Goal: Task Accomplishment & Management: Use online tool/utility

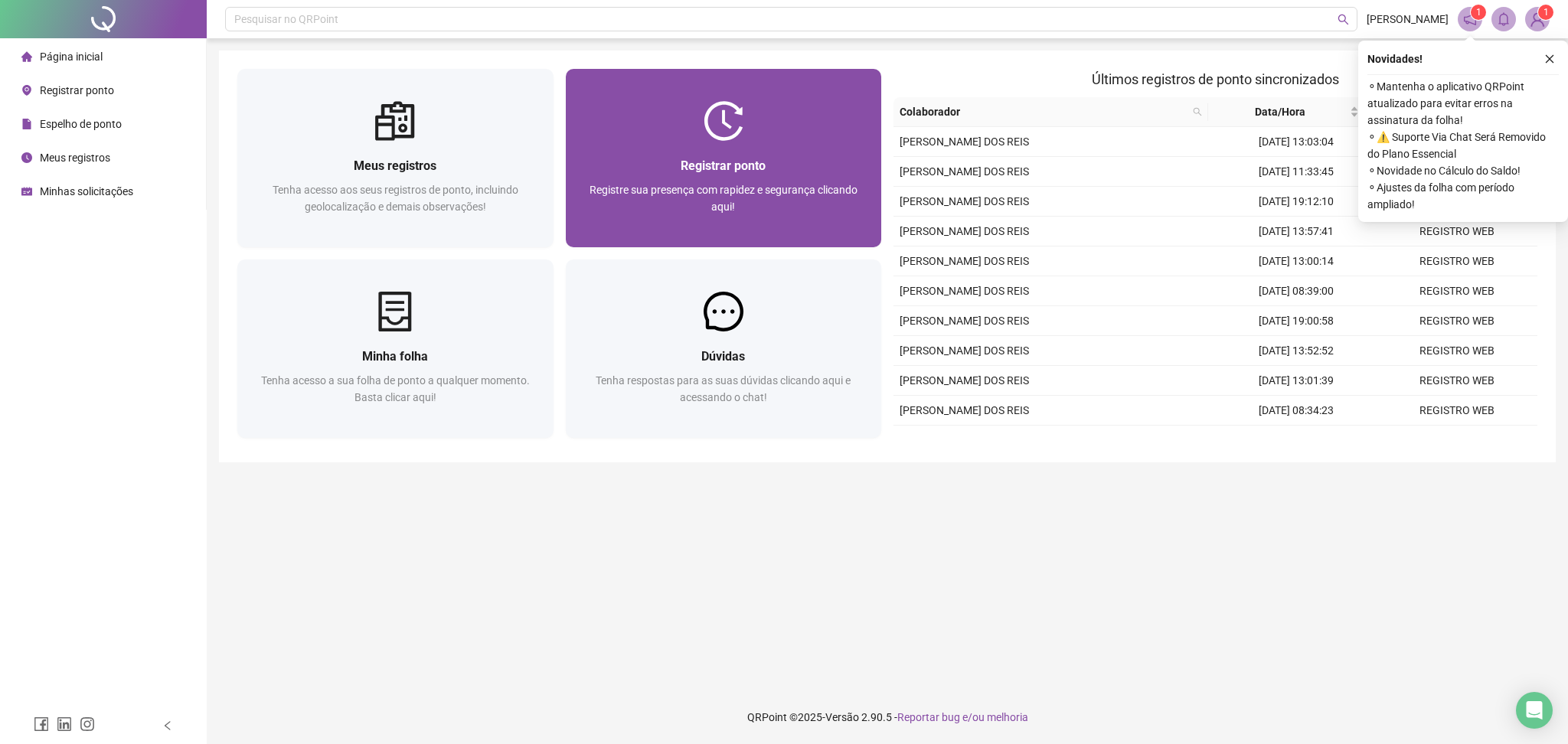
click at [682, 164] on span "Registrar ponto" at bounding box center [723, 165] width 85 height 14
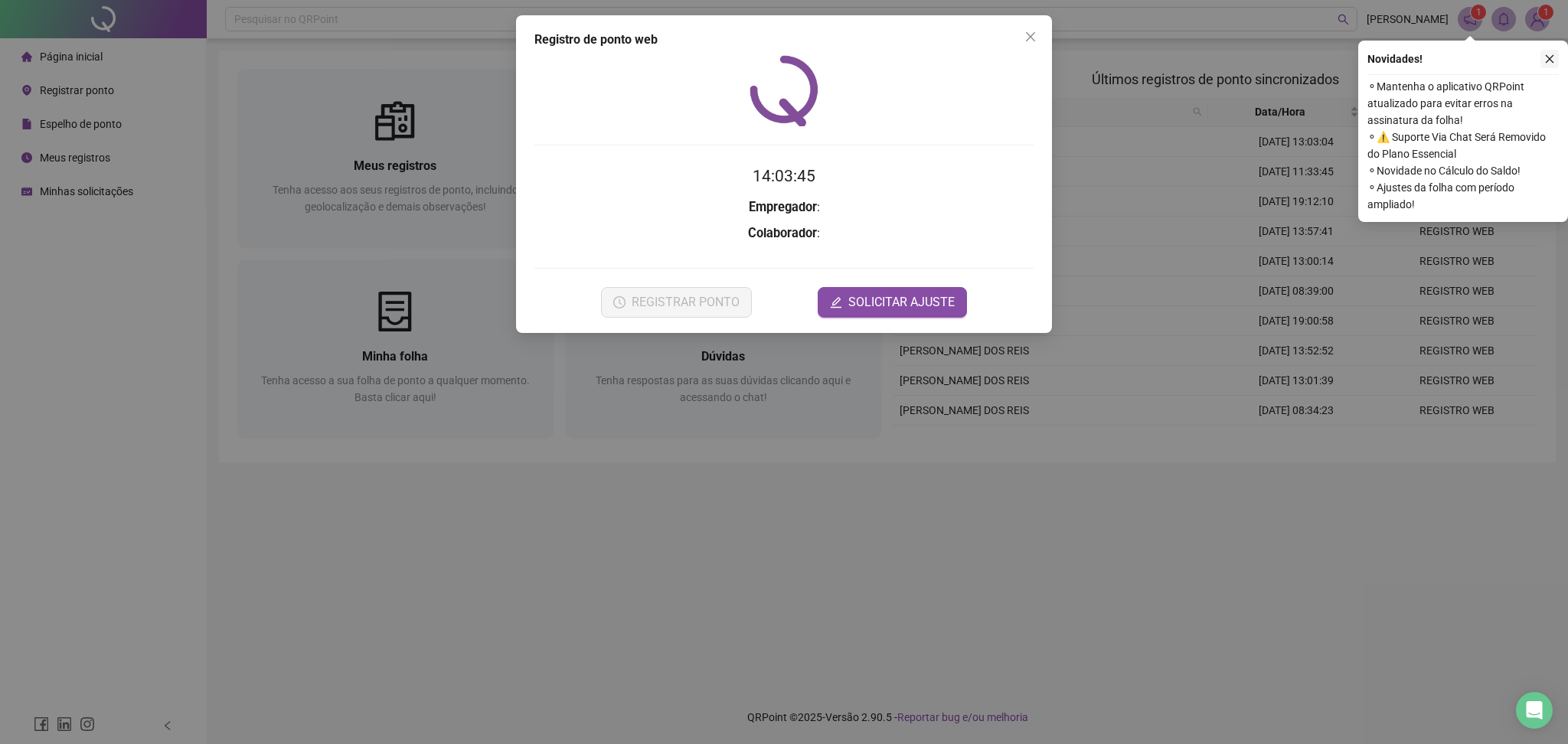
click at [1551, 63] on icon "close" at bounding box center [1549, 58] width 11 height 11
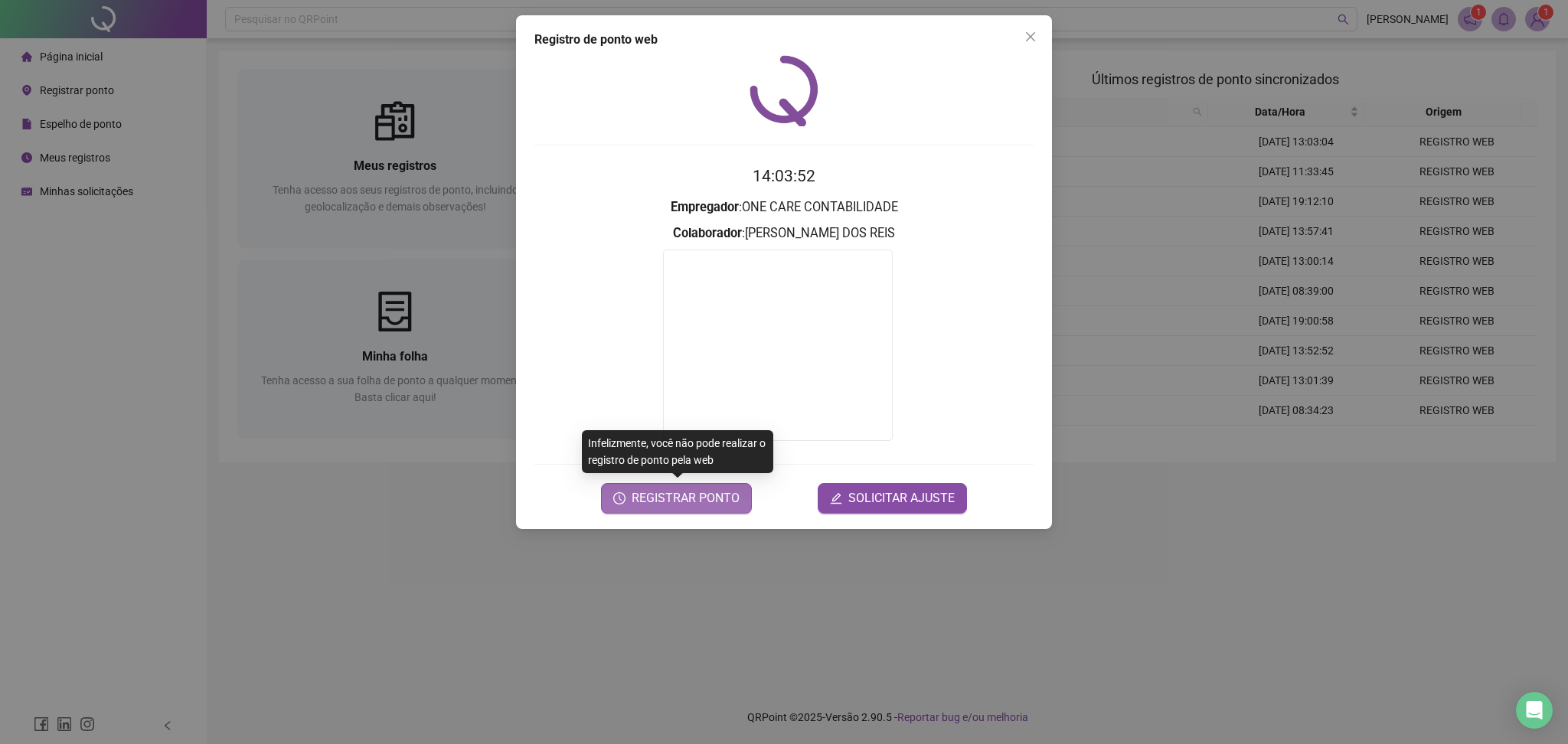
click at [701, 503] on span "REGISTRAR PONTO" at bounding box center [686, 498] width 108 height 18
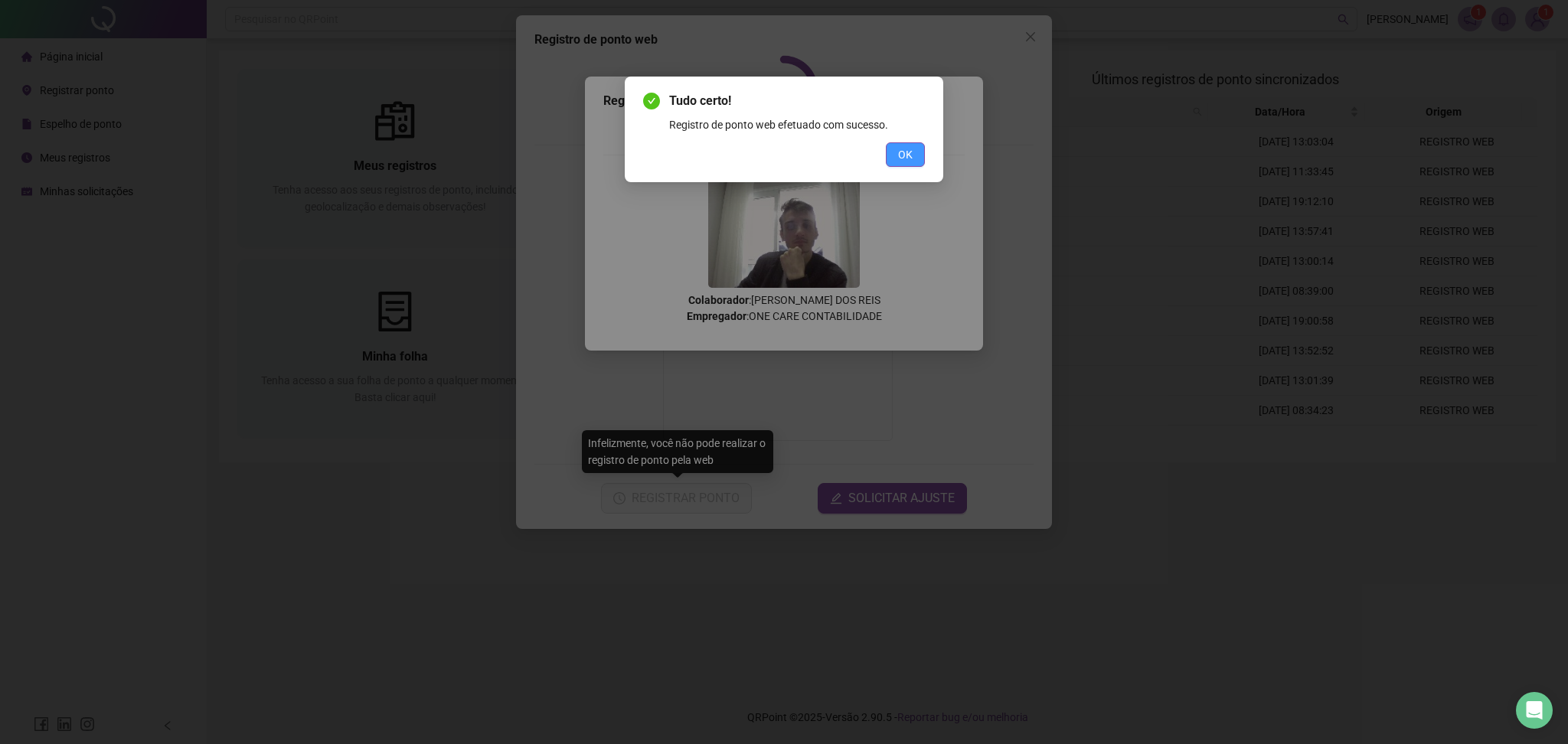
click at [907, 157] on span "OK" at bounding box center [905, 155] width 14 height 17
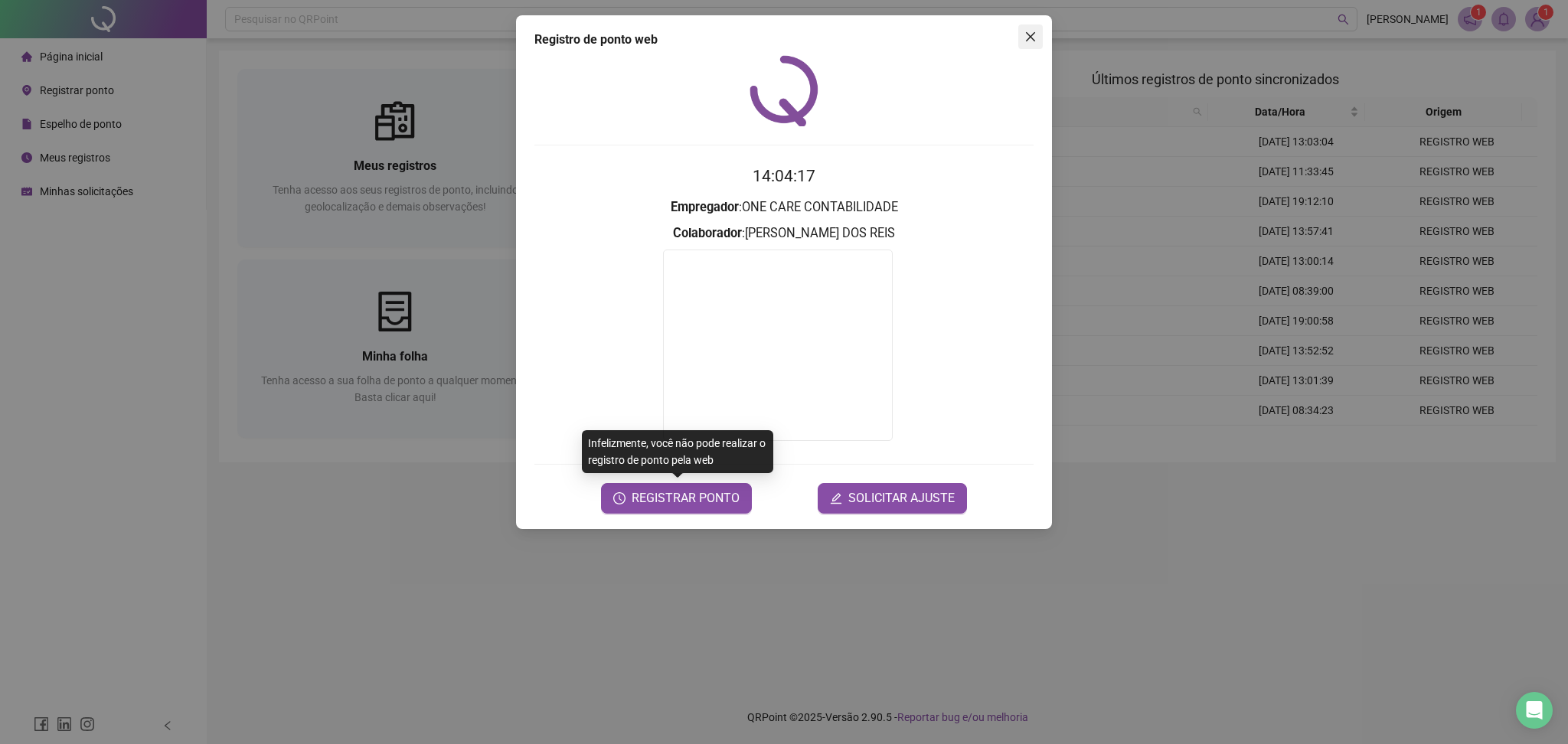
click at [1030, 38] on icon "close" at bounding box center [1030, 37] width 12 height 12
